Goal: Obtain resource: Obtain resource

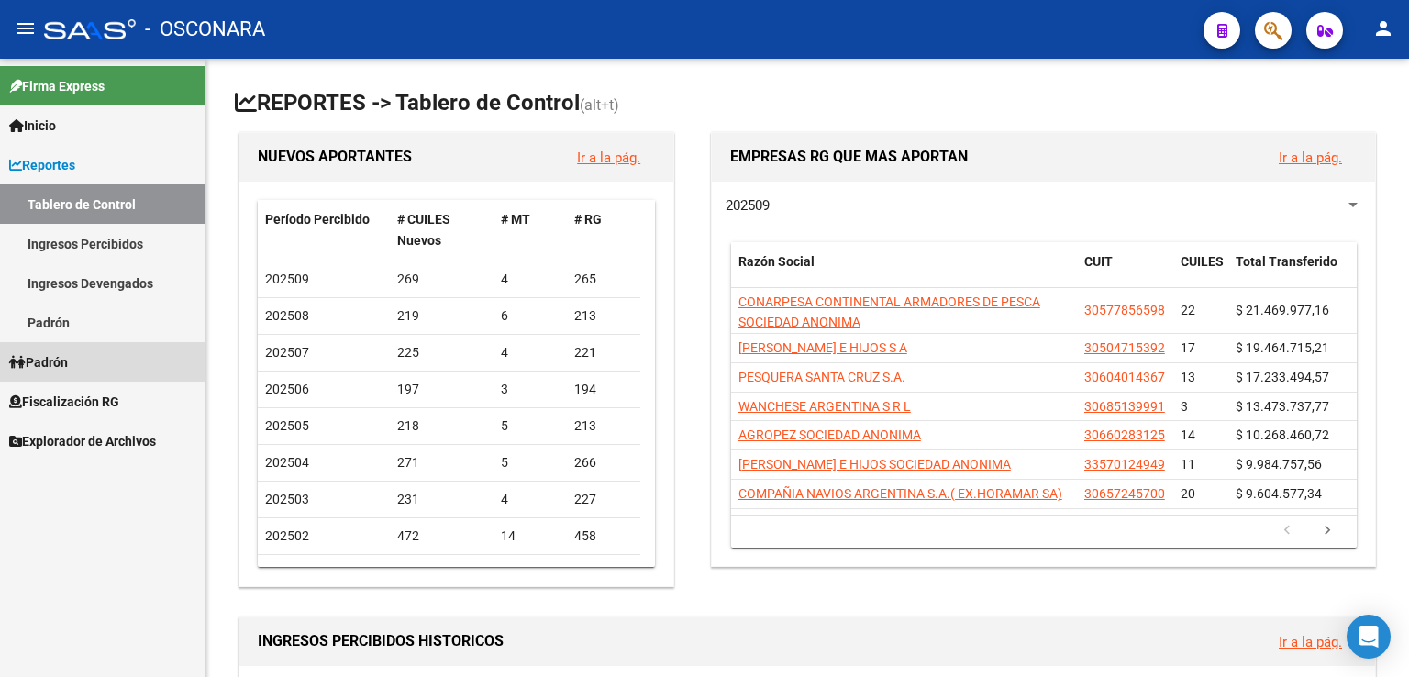
drag, startPoint x: 66, startPoint y: 362, endPoint x: 88, endPoint y: 372, distance: 24.2
click at [65, 362] on span "Padrón" at bounding box center [38, 362] width 59 height 20
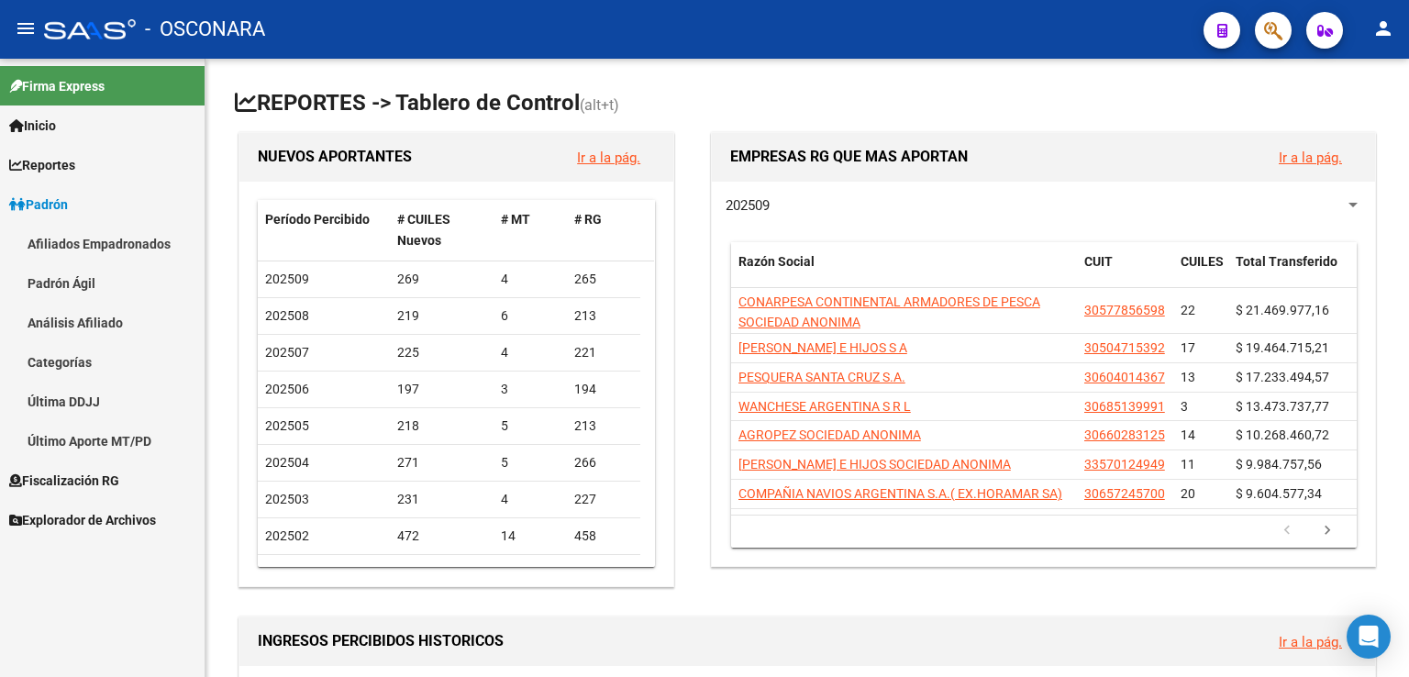
click at [81, 206] on link "Padrón" at bounding box center [102, 203] width 205 height 39
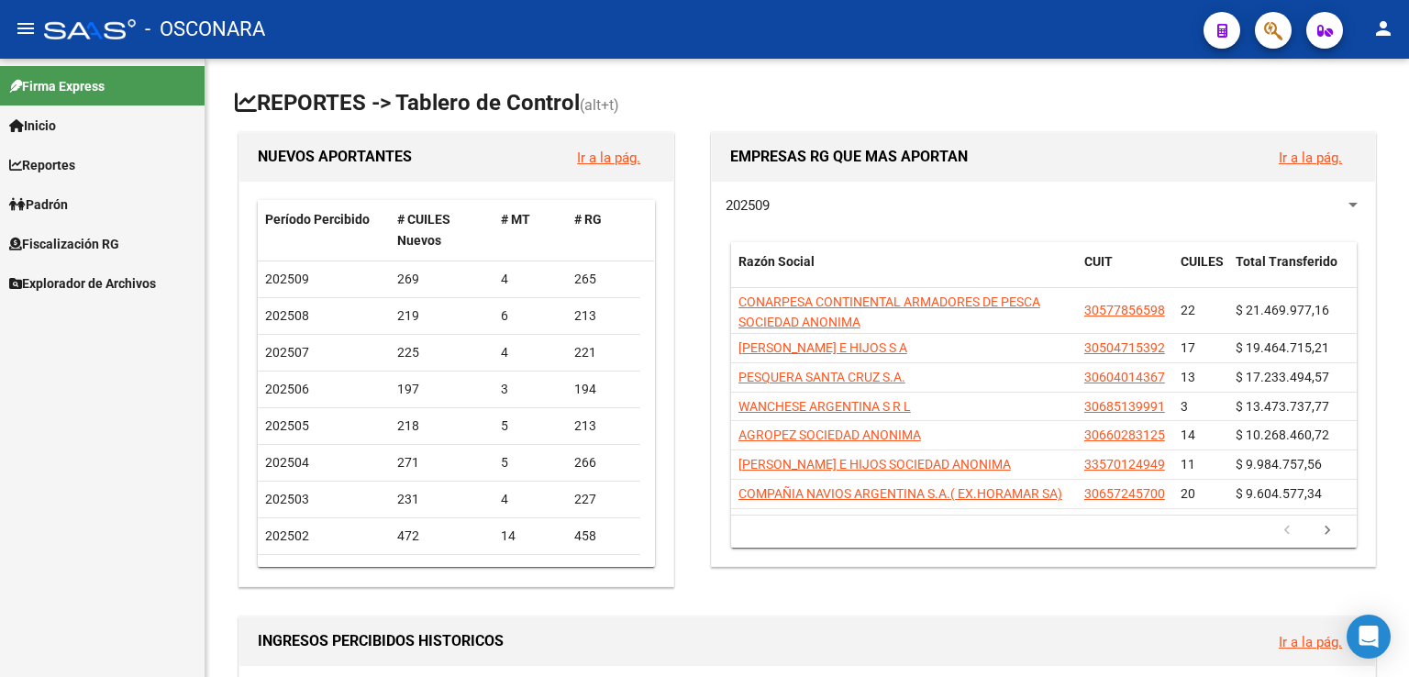
click at [107, 243] on span "Fiscalización RG" at bounding box center [64, 244] width 110 height 20
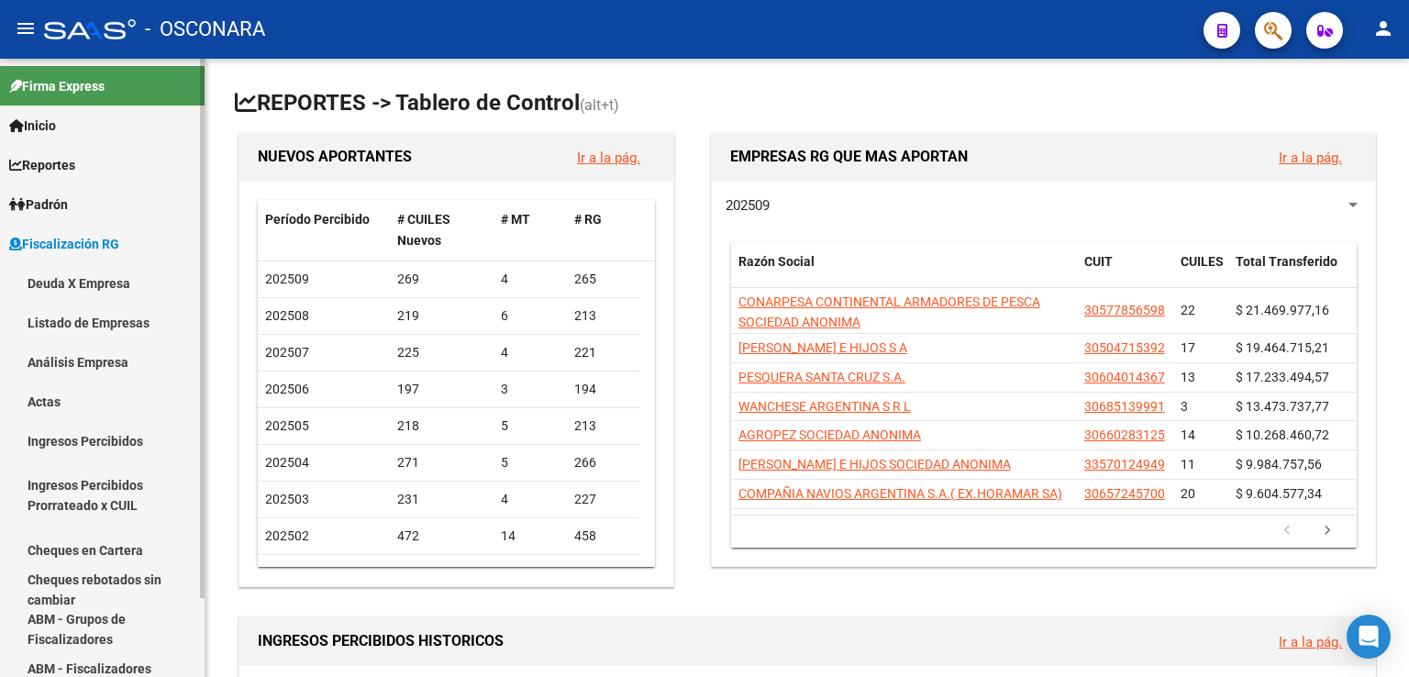
click at [104, 362] on link "Análisis Empresa" at bounding box center [102, 361] width 205 height 39
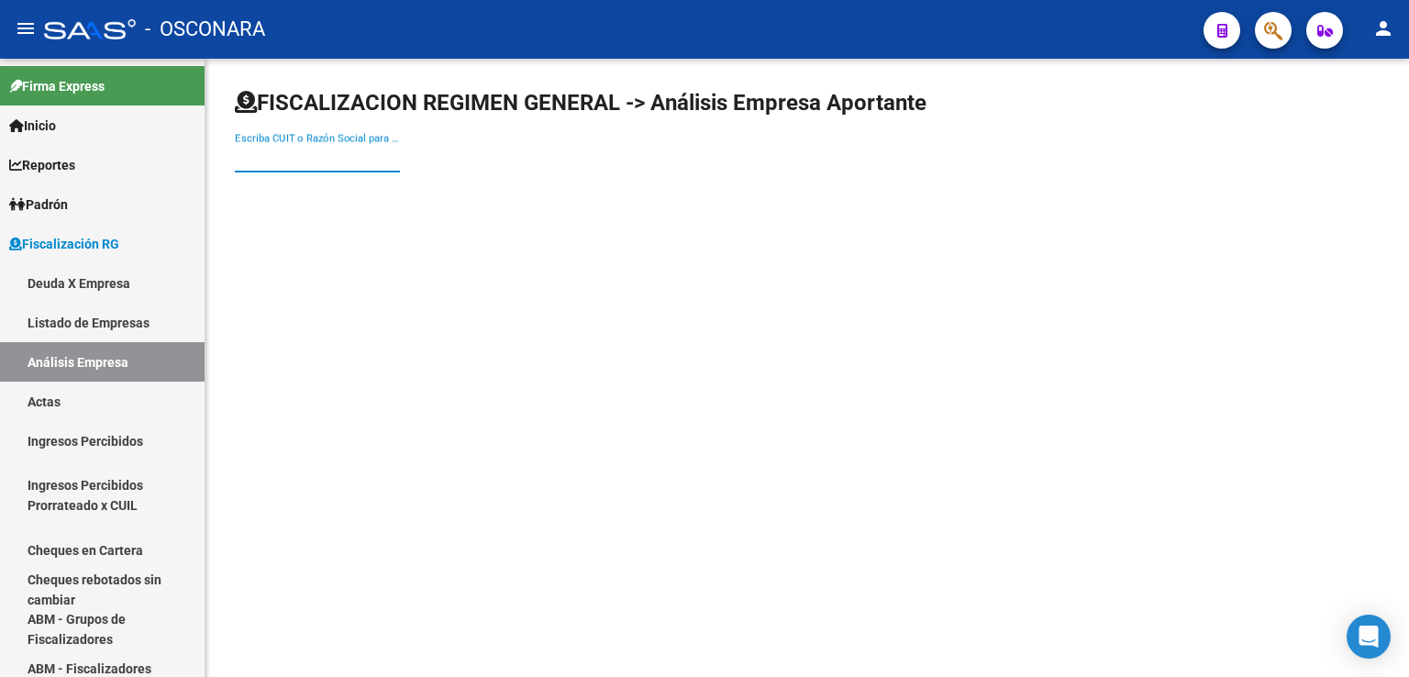
click at [371, 155] on input "Escriba CUIT o Razón Social para buscar" at bounding box center [317, 158] width 165 height 17
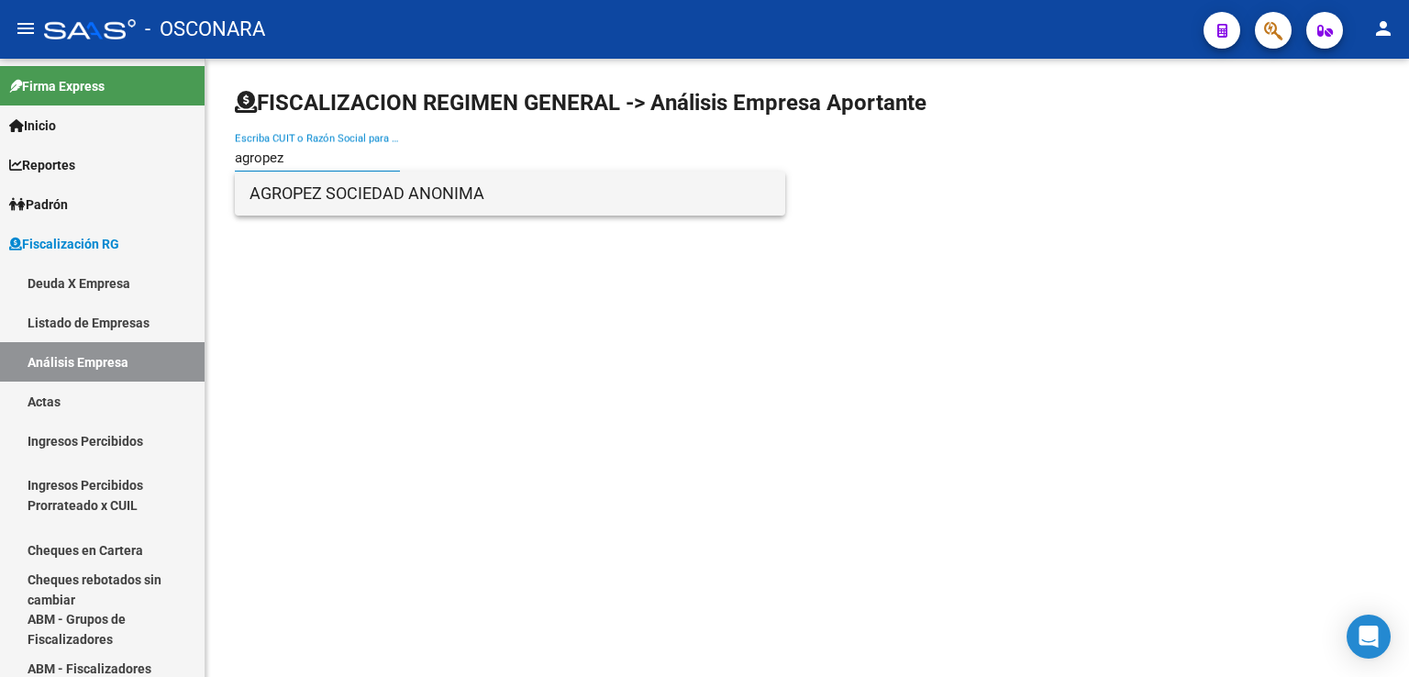
type input "agropez"
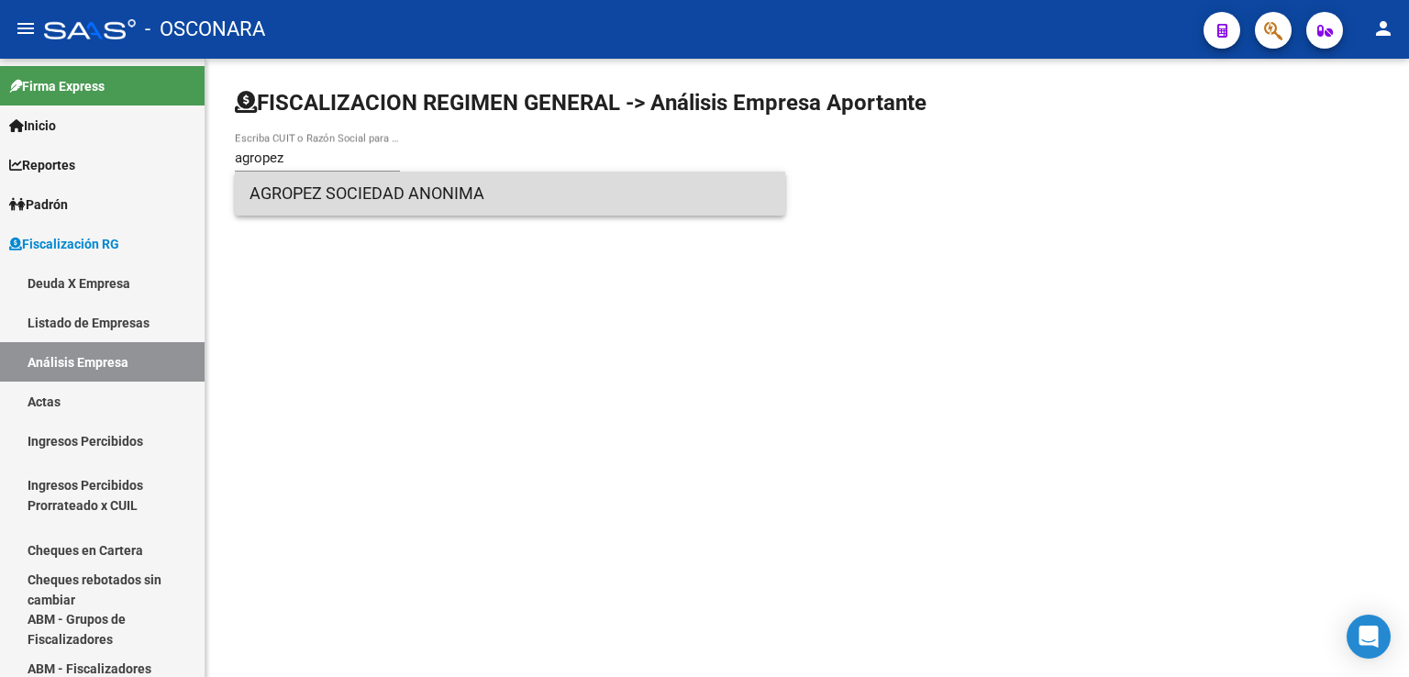
click at [355, 199] on span "AGROPEZ SOCIEDAD ANONIMA" at bounding box center [510, 194] width 521 height 44
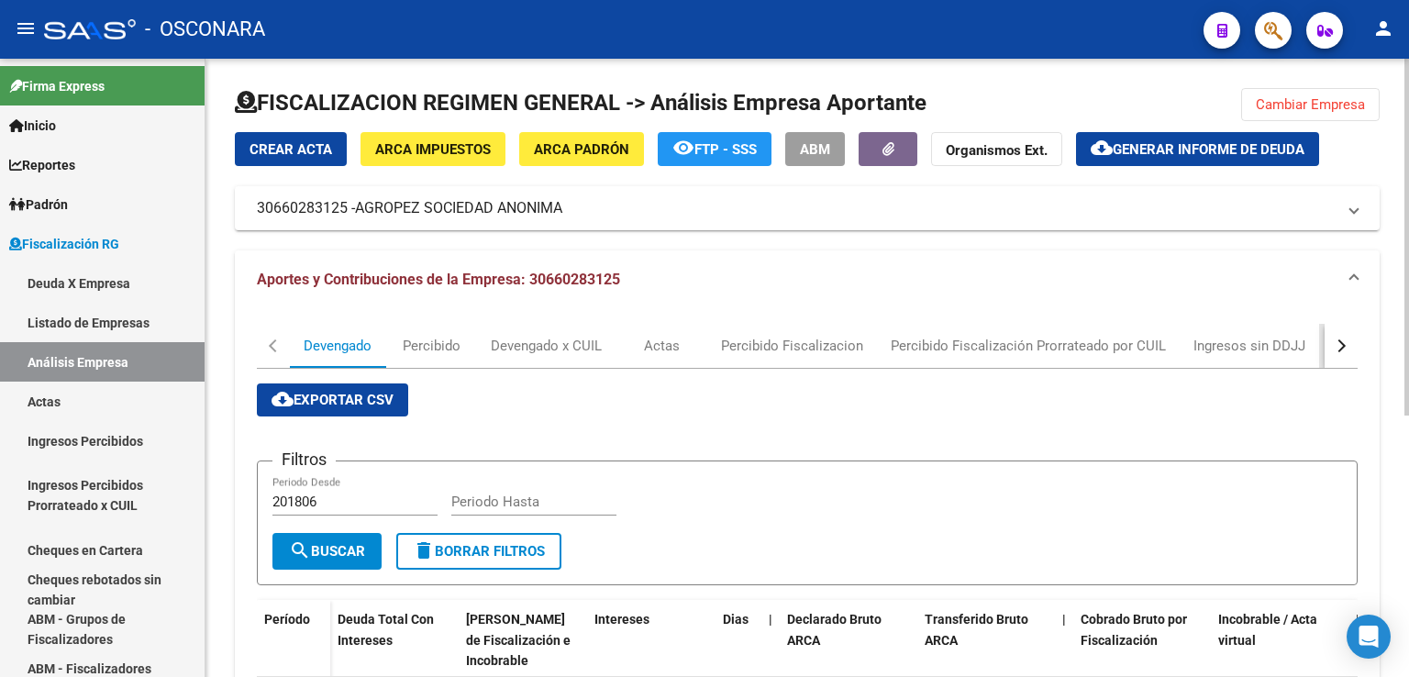
click at [1324, 349] on div "DDJJ" at bounding box center [1365, 346] width 92 height 44
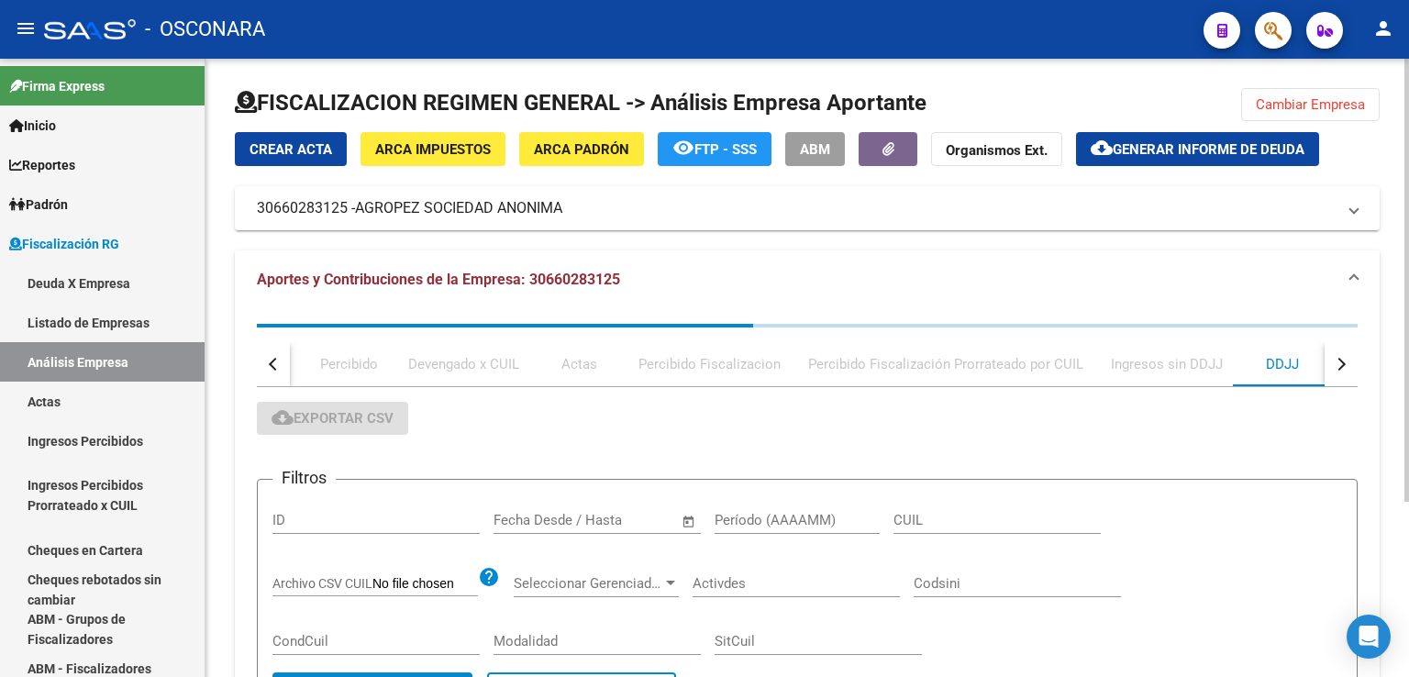
click at [1260, 362] on div "DDJJ" at bounding box center [1283, 364] width 92 height 44
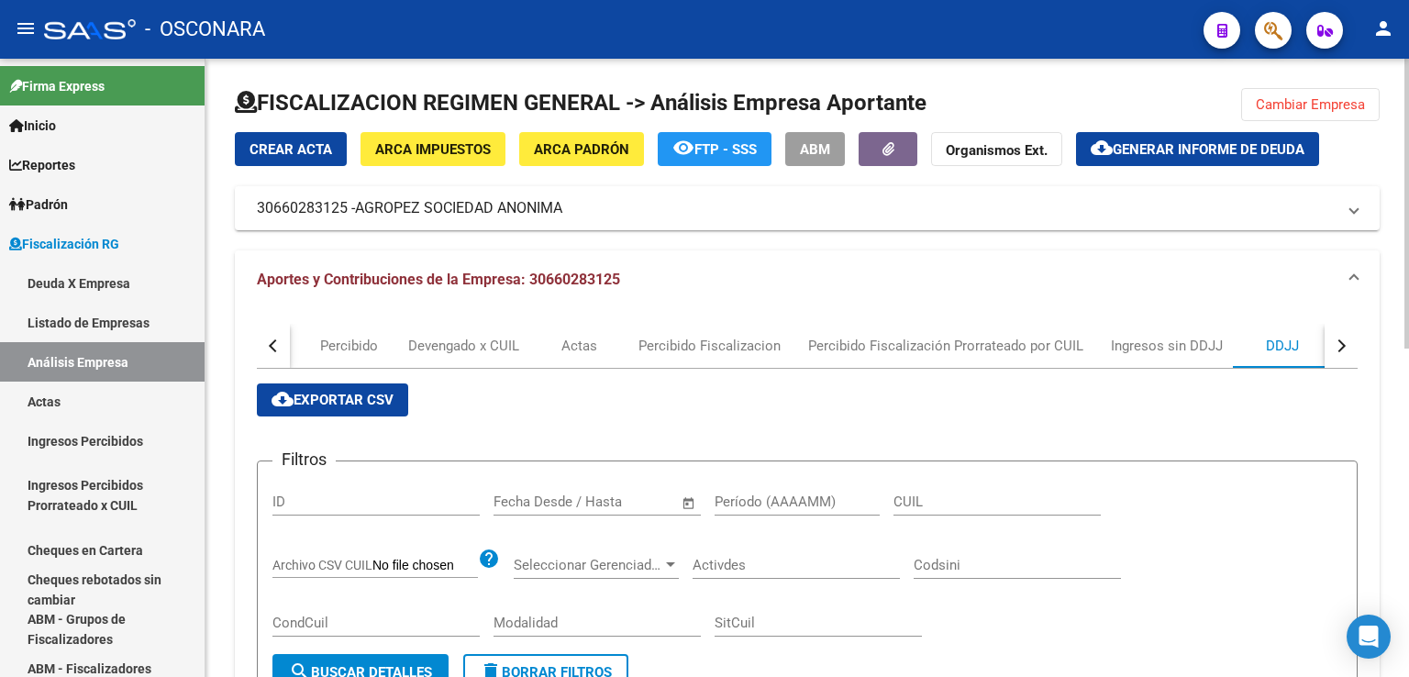
click at [1267, 352] on div "DDJJ" at bounding box center [1282, 346] width 33 height 20
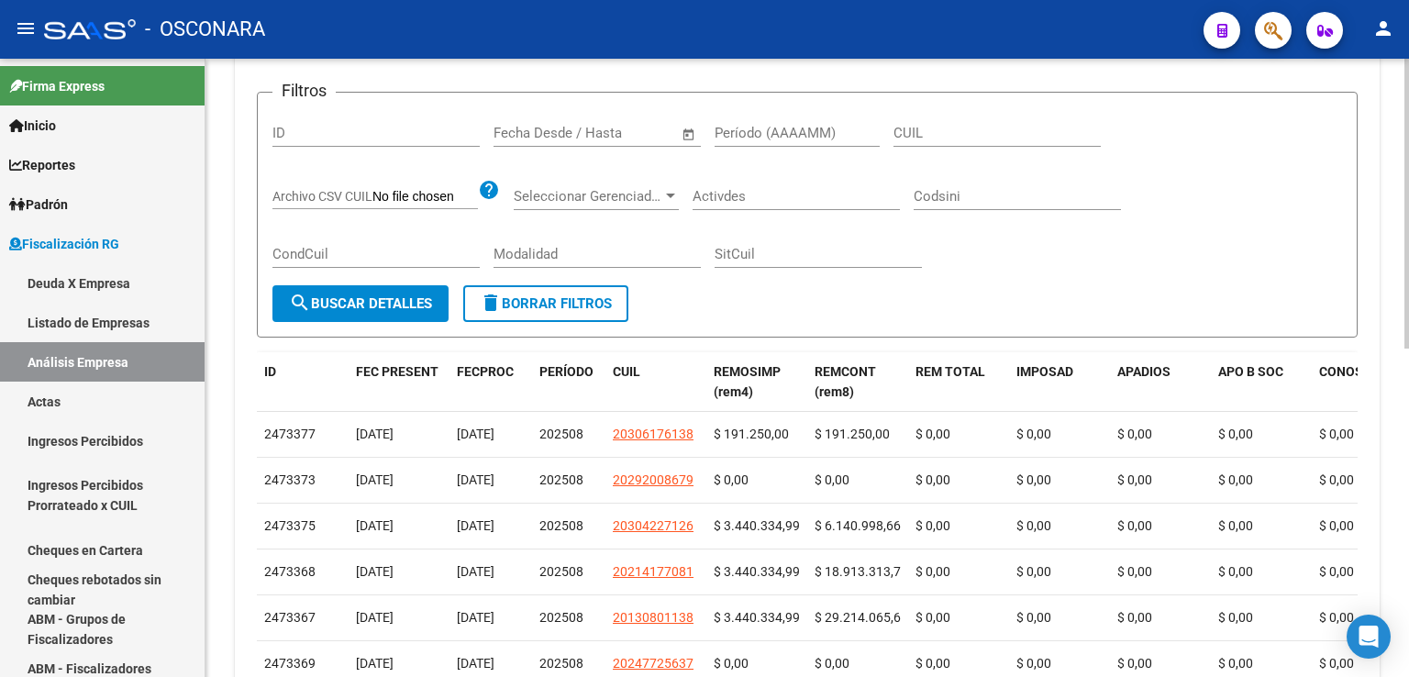
scroll to position [367, 0]
click at [768, 145] on div "Período (AAAAMM)" at bounding box center [797, 128] width 165 height 39
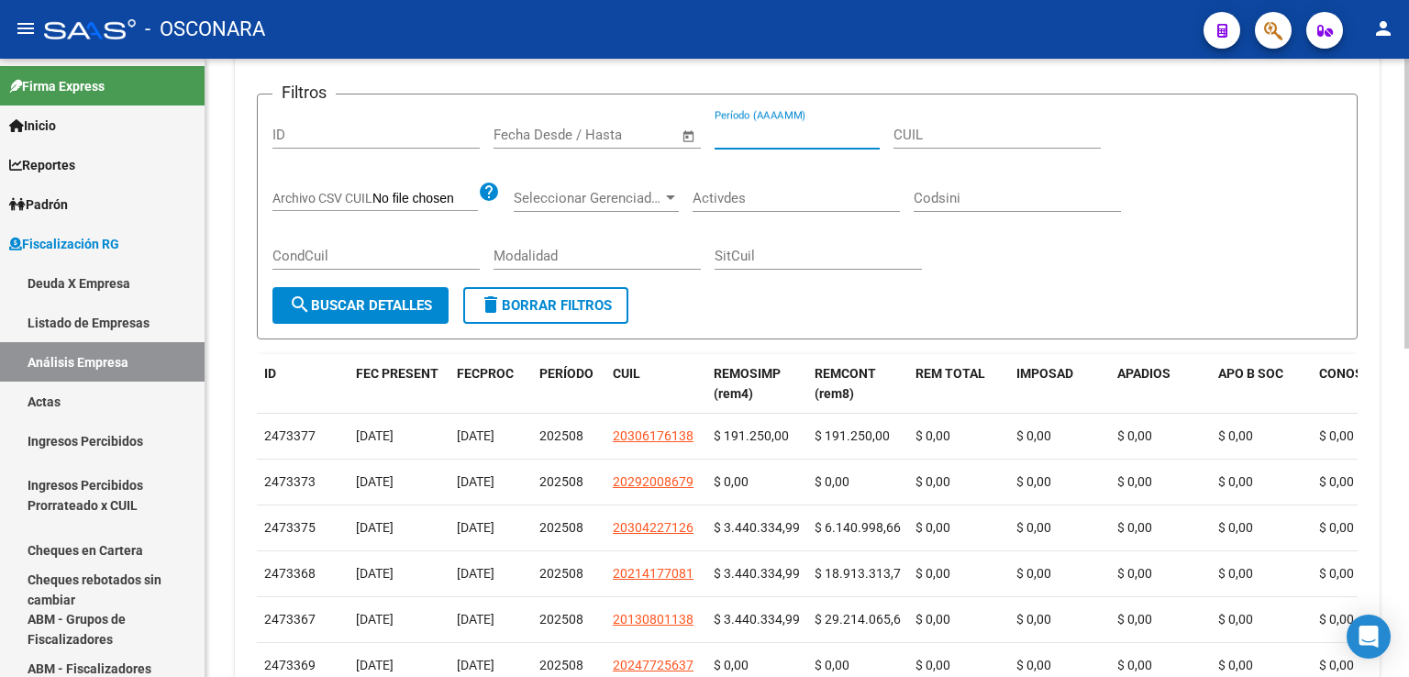
scroll to position [0, 0]
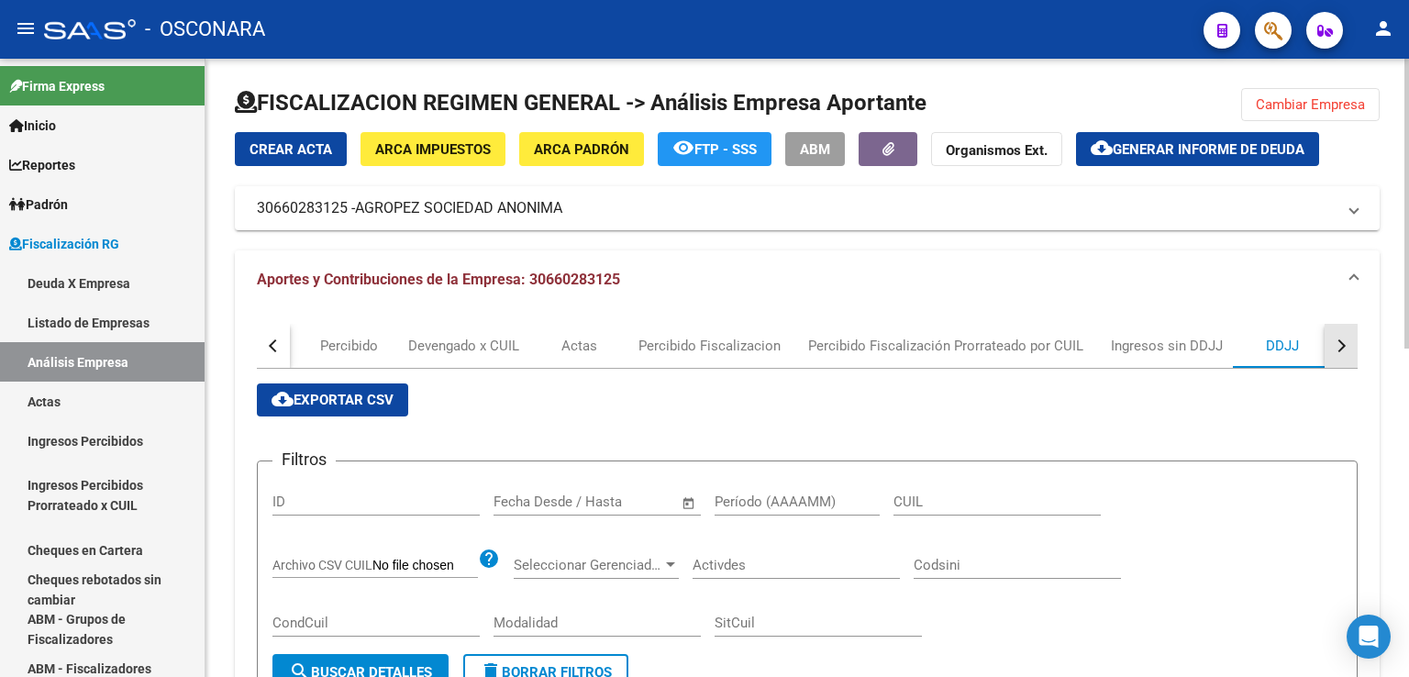
click at [1338, 348] on div "button" at bounding box center [1339, 345] width 13 height 13
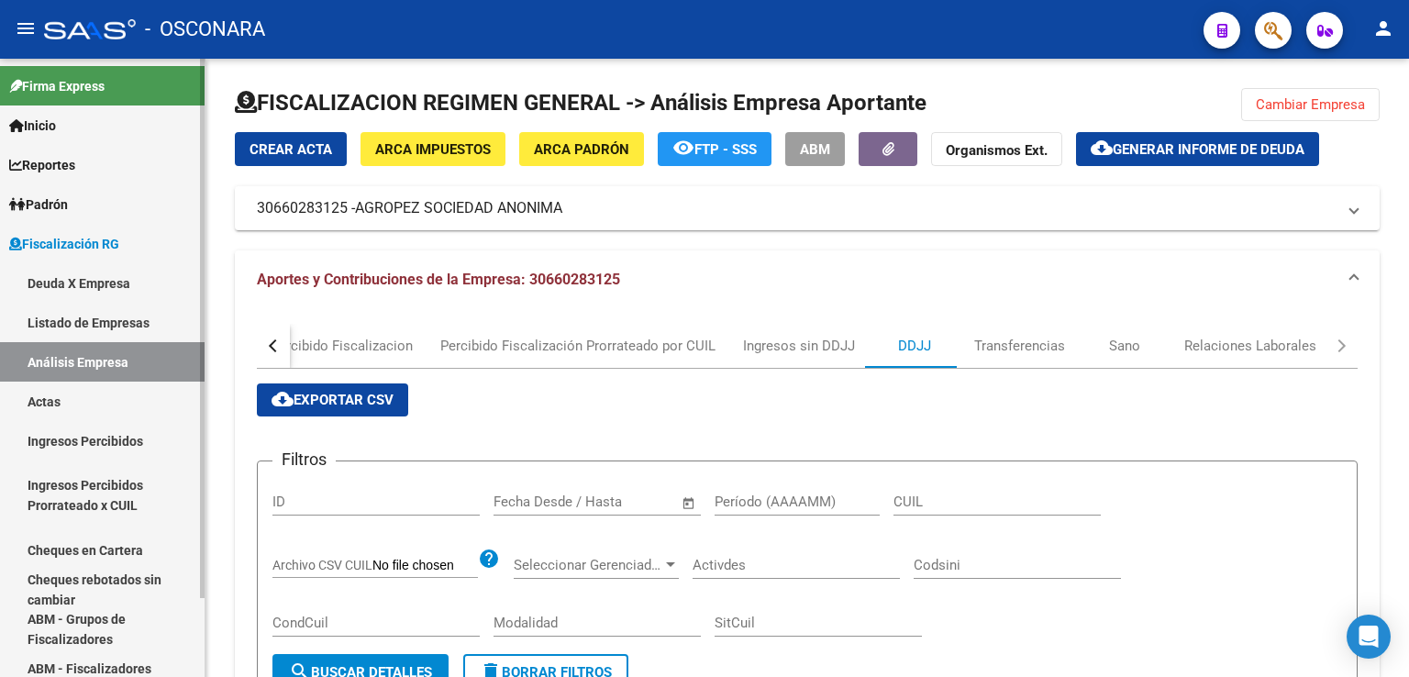
click at [68, 201] on span "Padrón" at bounding box center [38, 205] width 59 height 20
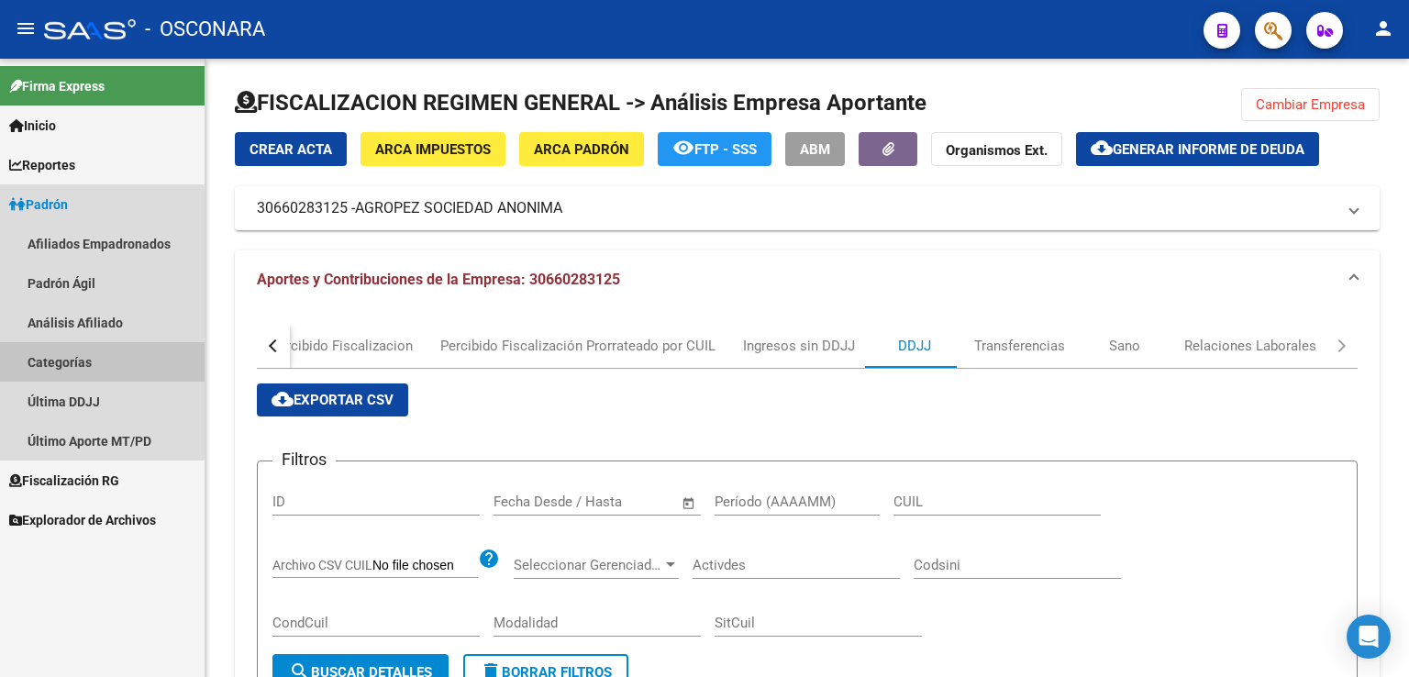
click at [77, 356] on link "Categorías" at bounding box center [102, 361] width 205 height 39
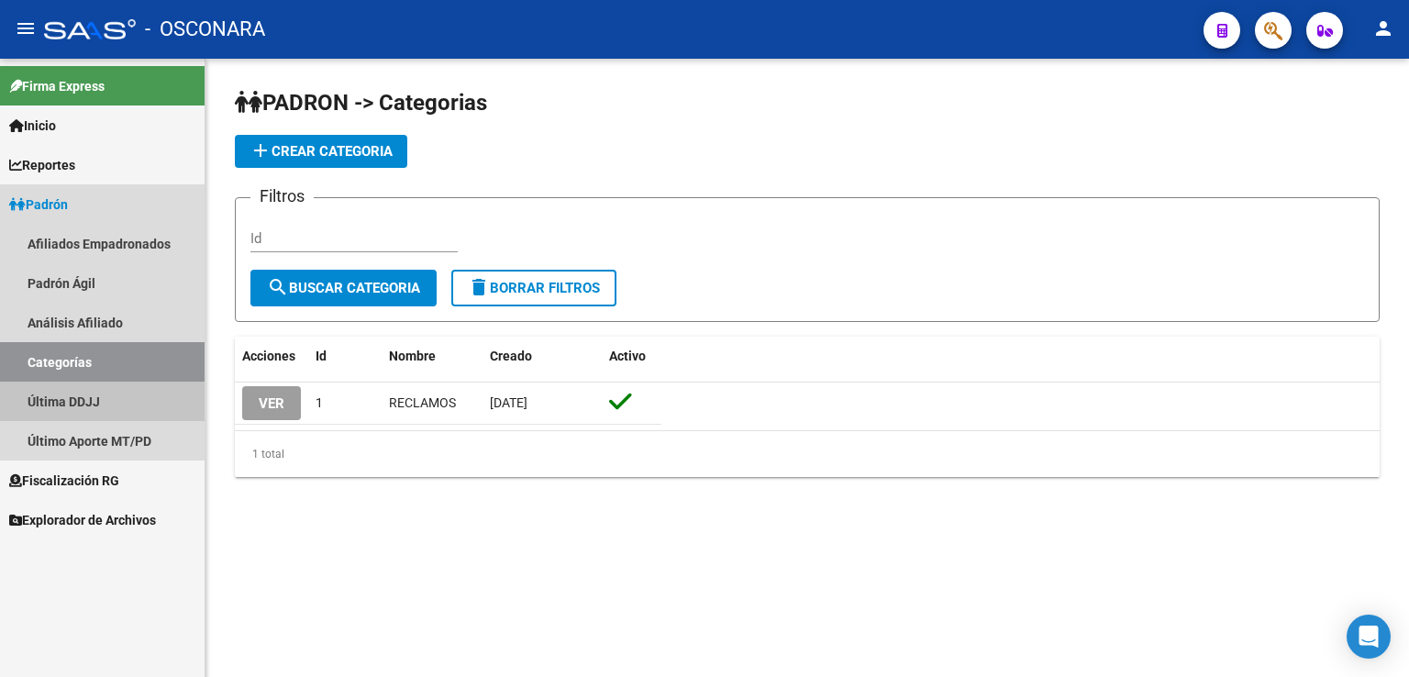
click at [95, 406] on link "Última DDJJ" at bounding box center [102, 401] width 205 height 39
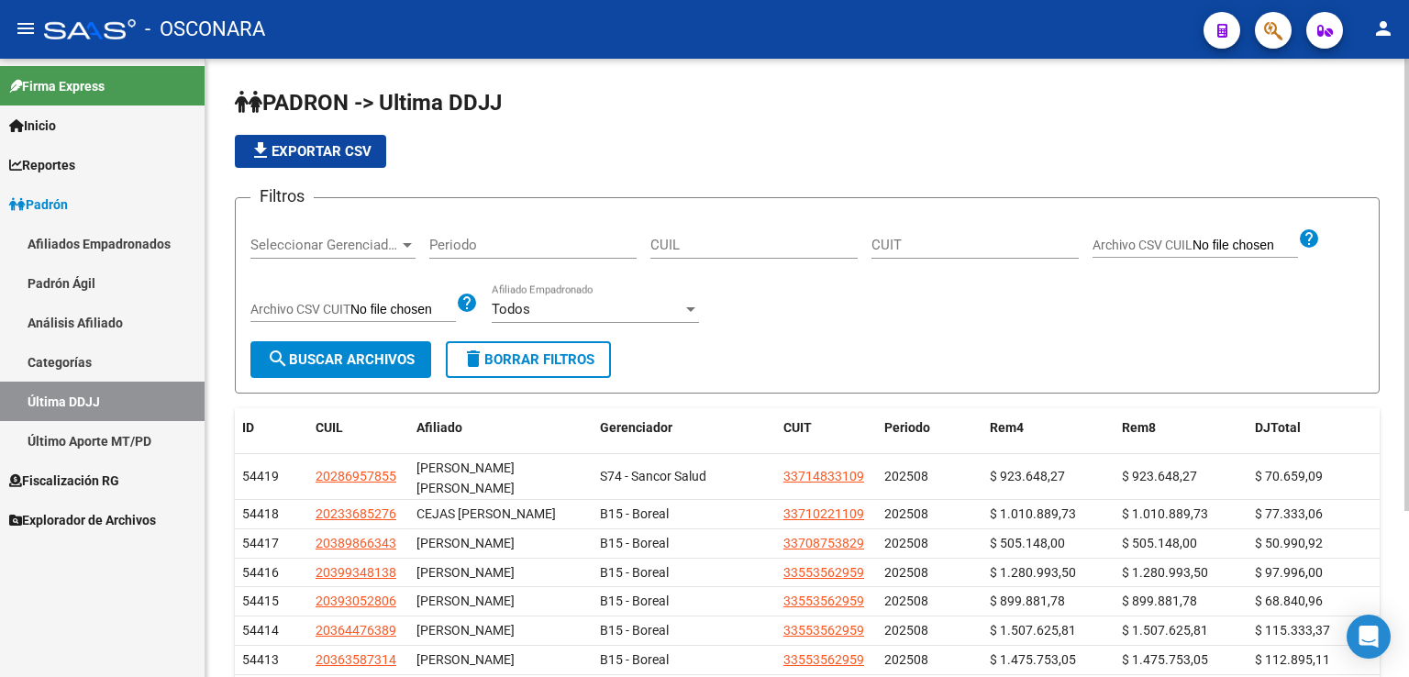
click at [394, 238] on span "Seleccionar Gerenciador" at bounding box center [324, 245] width 149 height 17
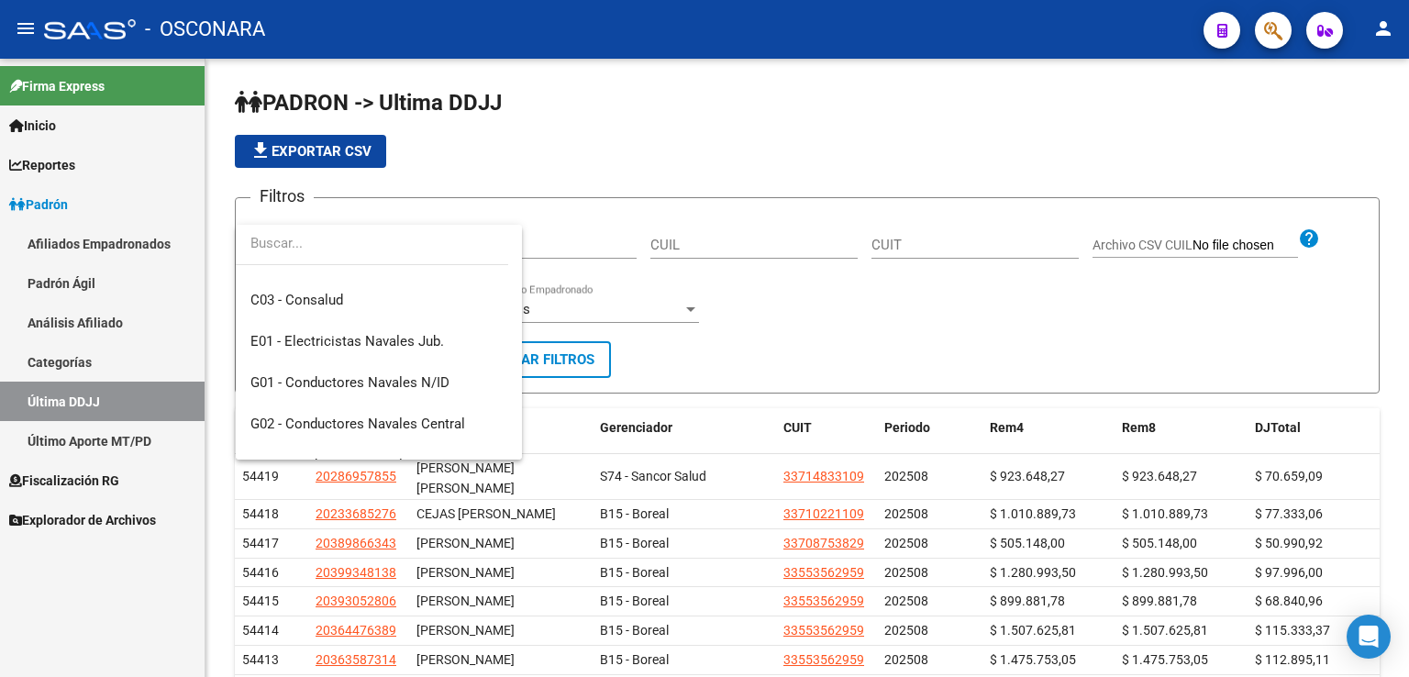
scroll to position [367, 0]
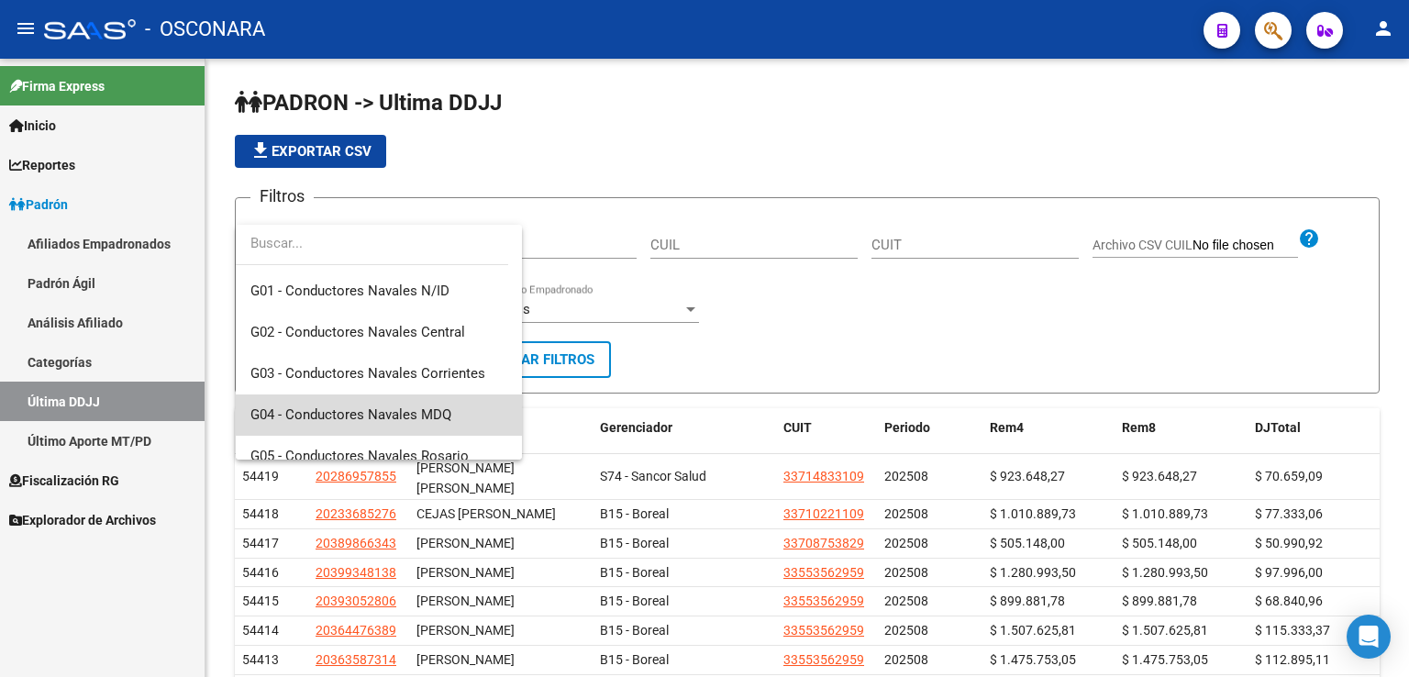
click at [410, 405] on span "G04 - Conductores Navales MDQ" at bounding box center [378, 415] width 257 height 41
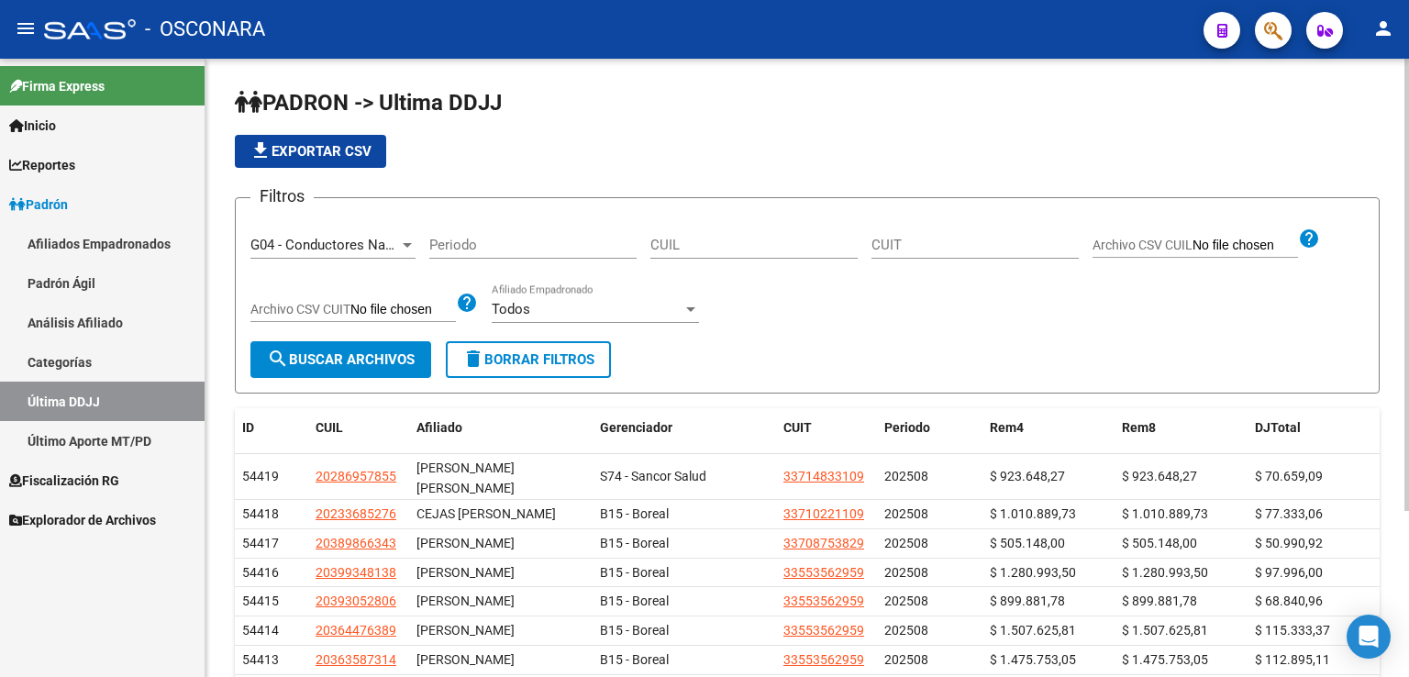
click at [437, 307] on input "Archivo CSV CUIT" at bounding box center [404, 310] width 106 height 17
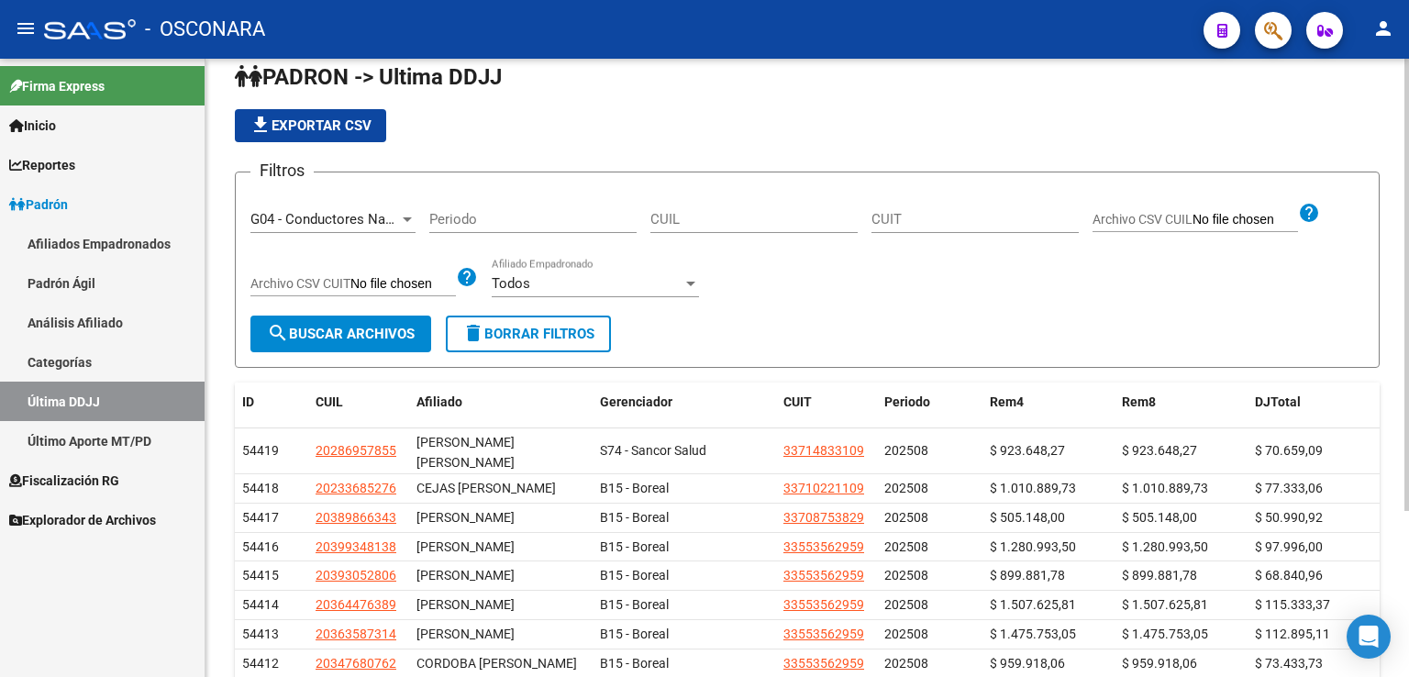
scroll to position [0, 0]
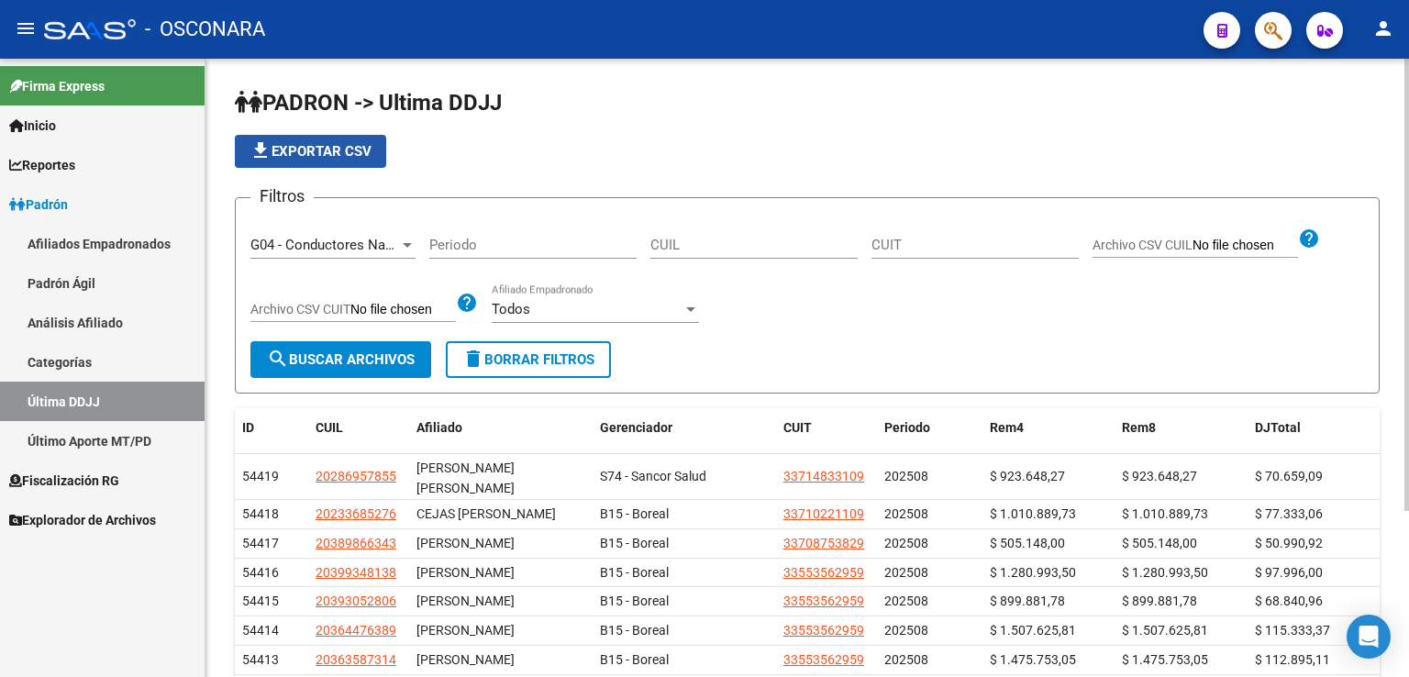
click at [312, 143] on span "file_download Exportar CSV" at bounding box center [311, 151] width 122 height 17
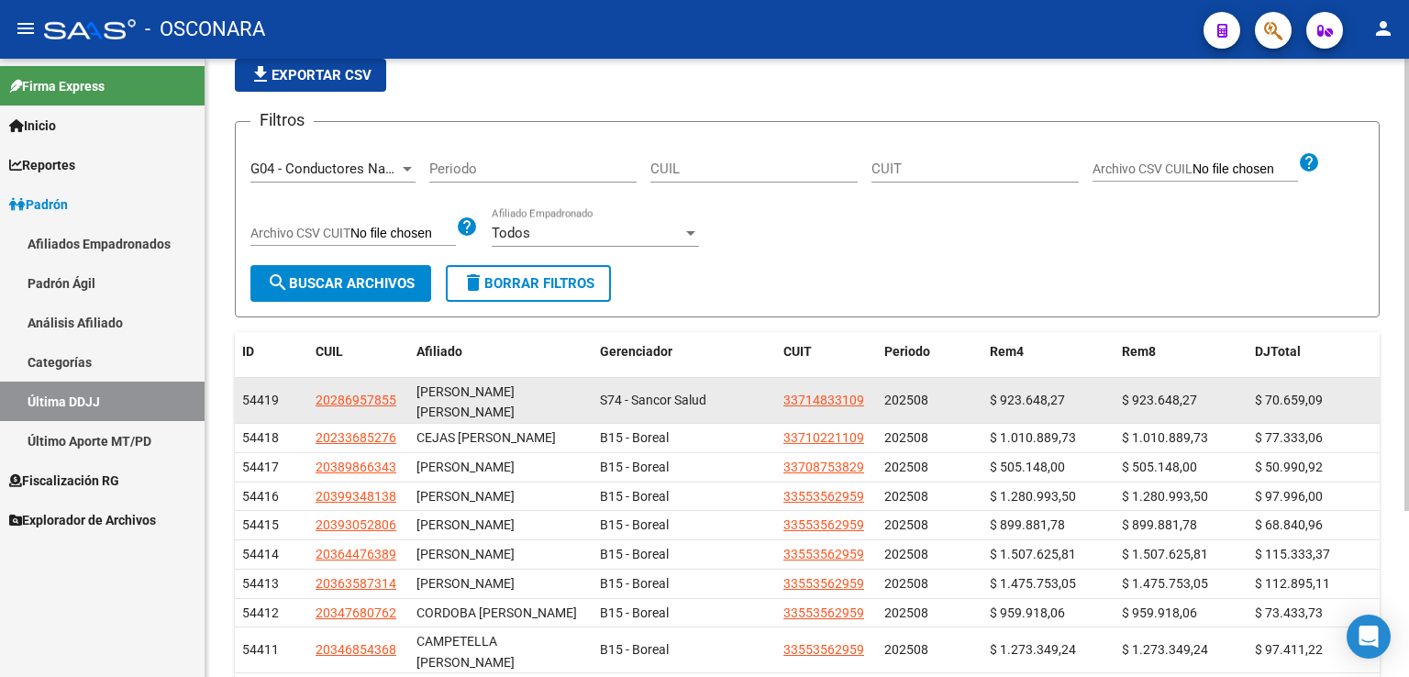
scroll to position [184, 0]
